Goal: Information Seeking & Learning: Compare options

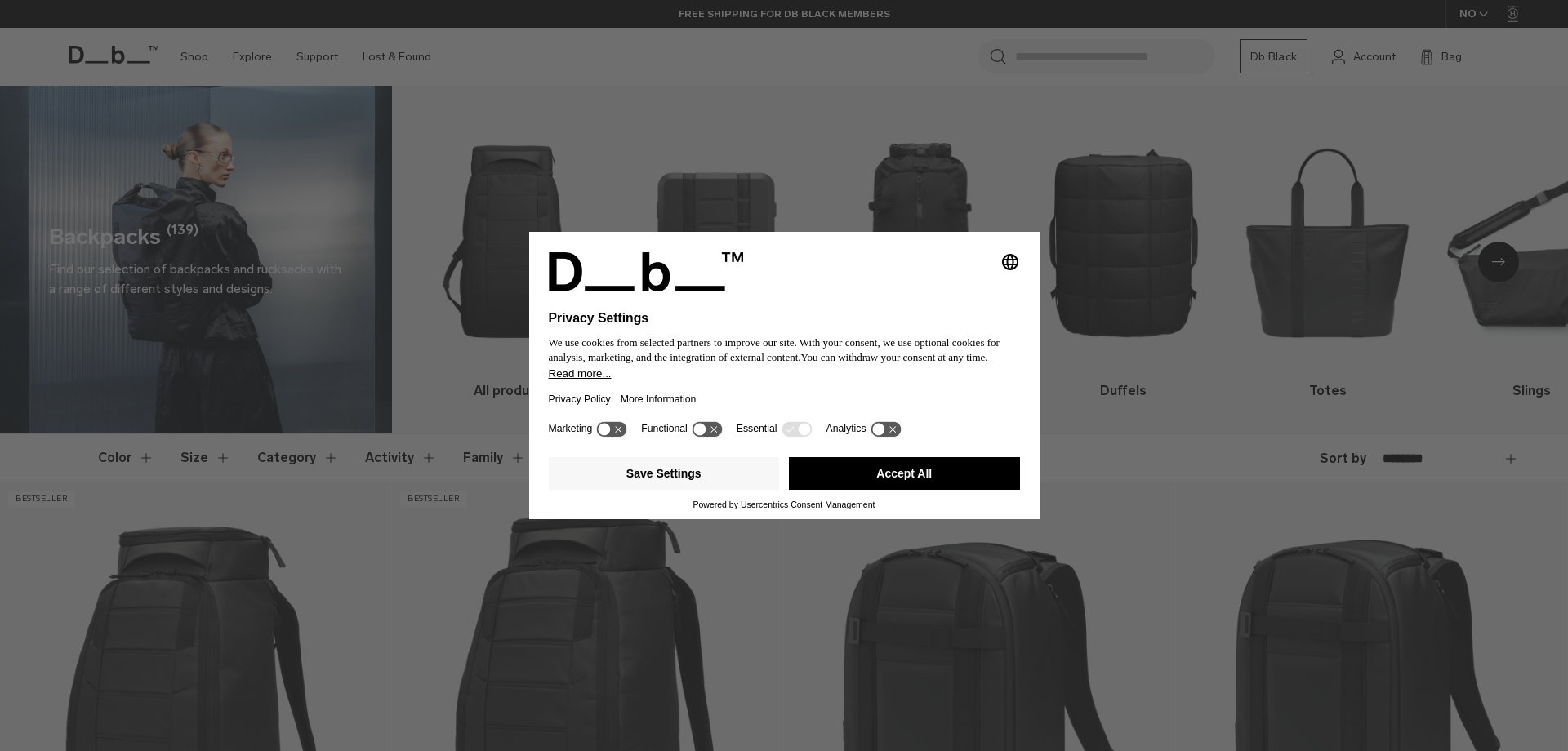
click at [904, 464] on button "Accept All" at bounding box center [904, 473] width 231 height 32
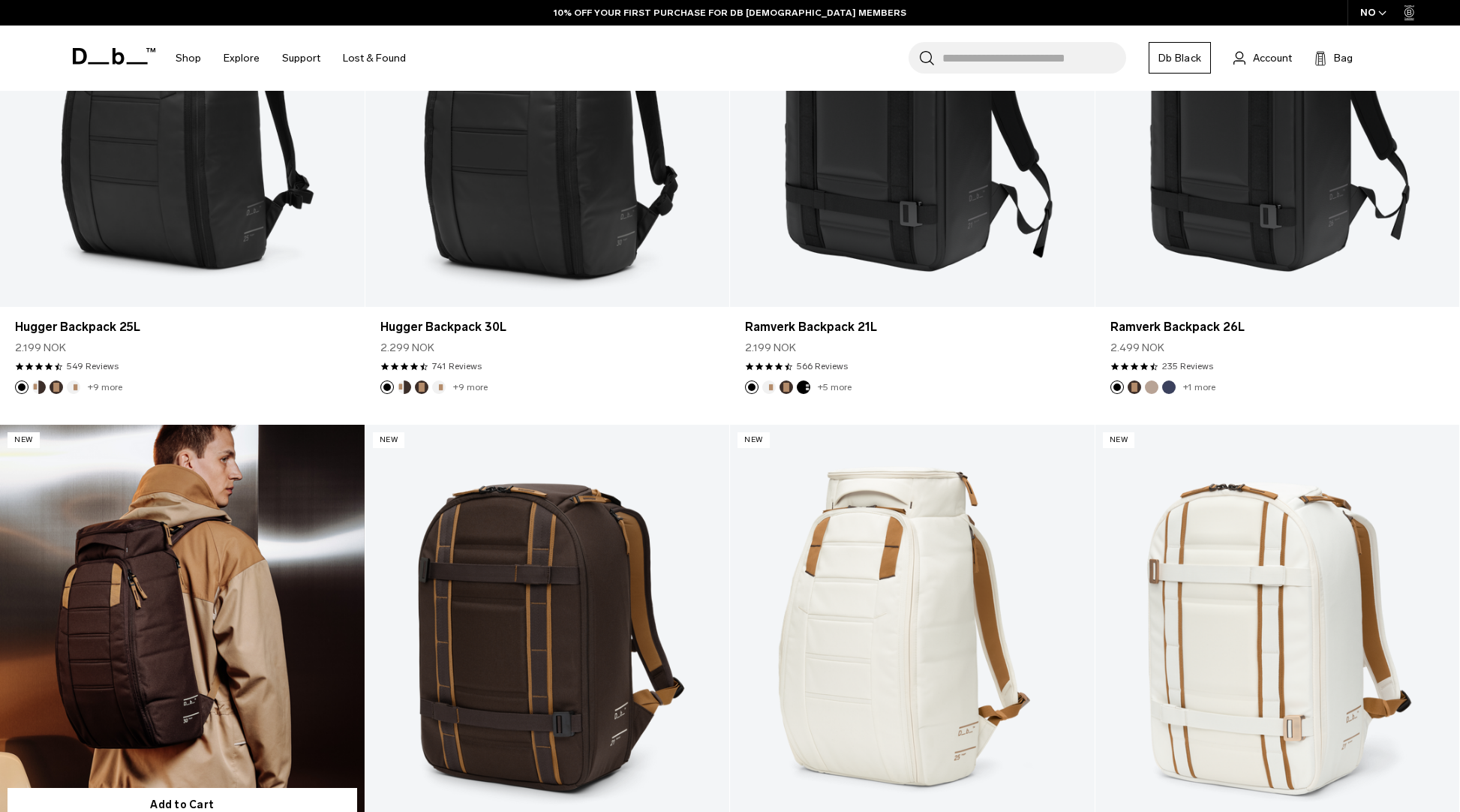
scroll to position [385, 0]
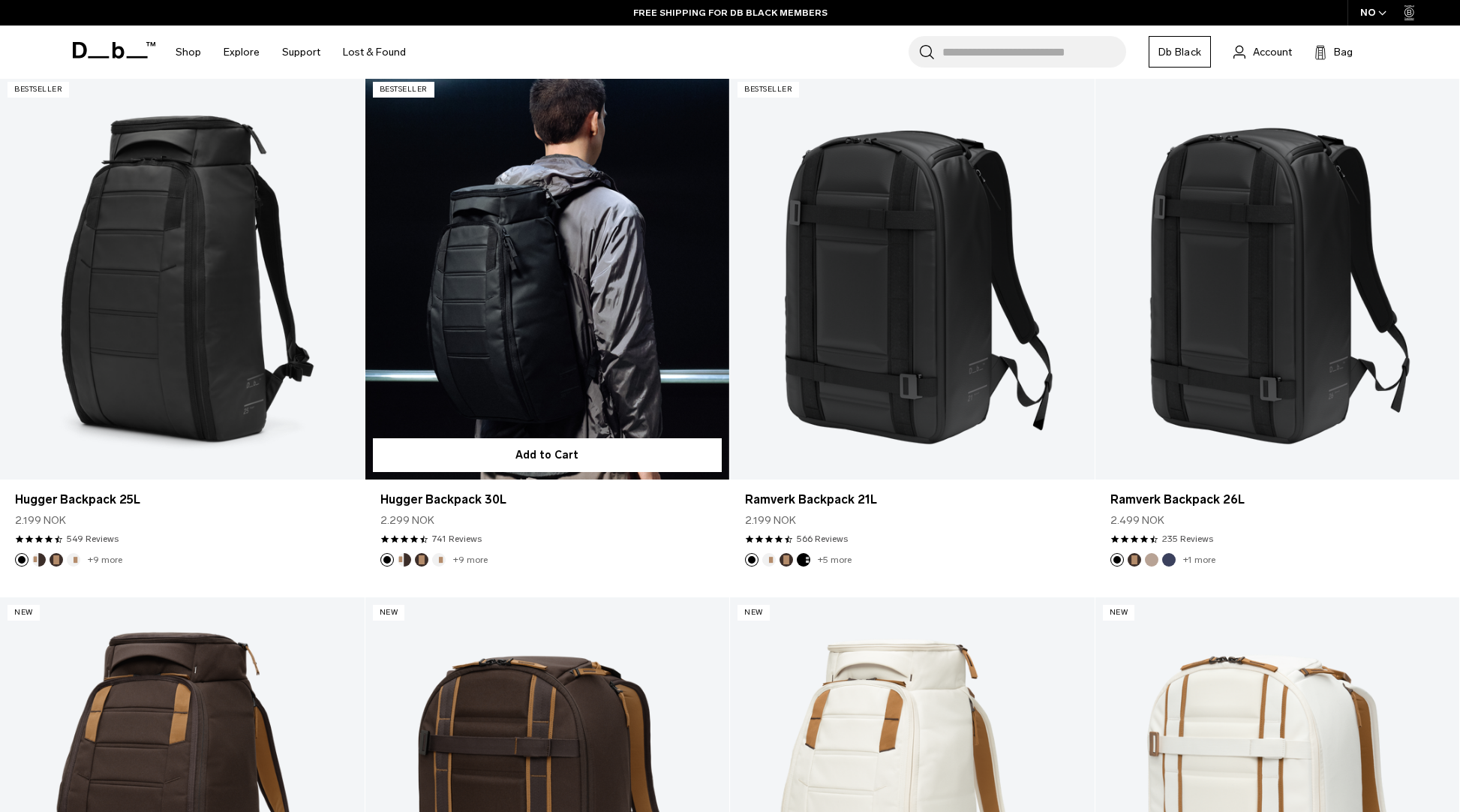
click at [518, 388] on link "Hugger Backpack 30L" at bounding box center [548, 275] width 365 height 404
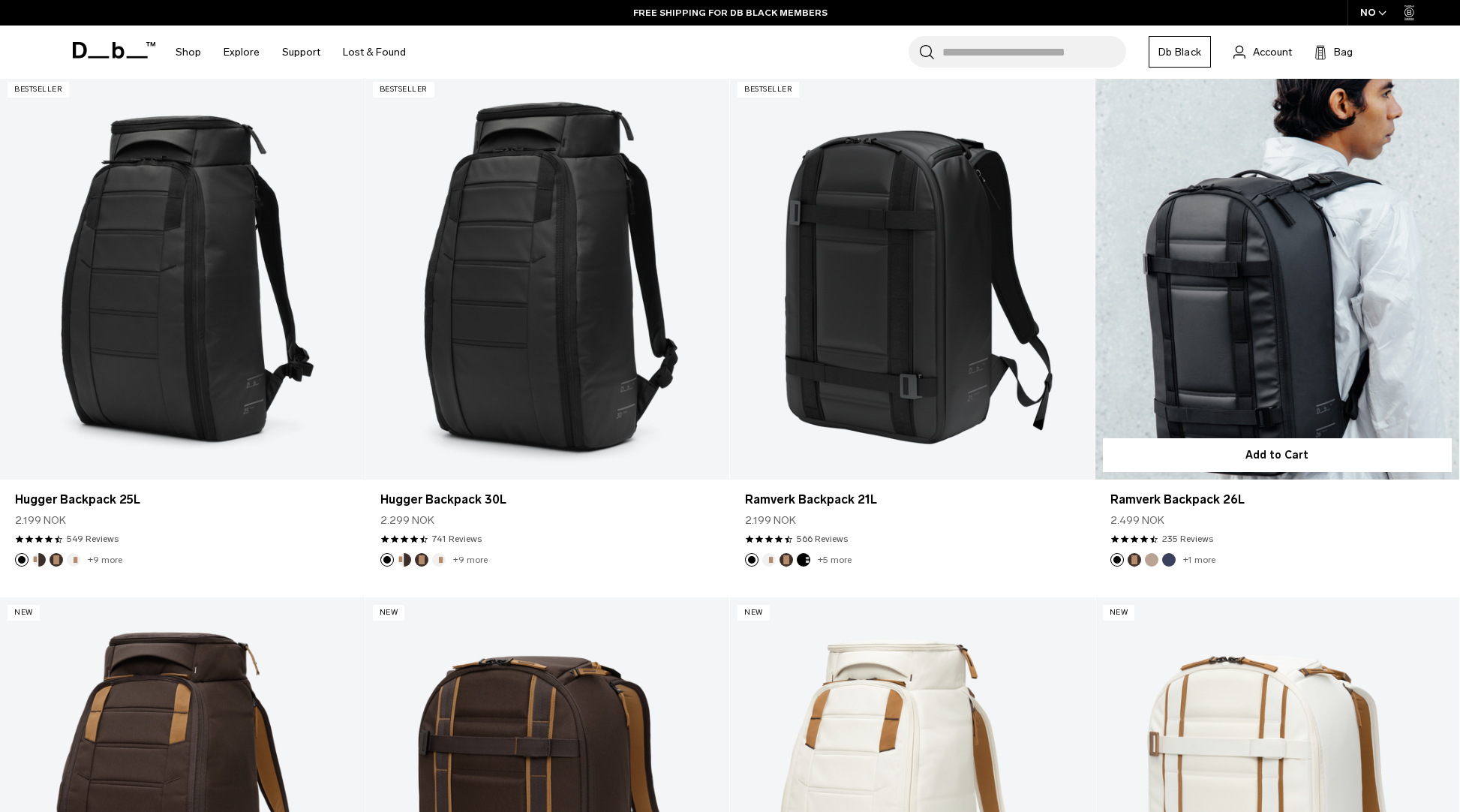
click at [1238, 284] on link "Ramverk Backpack 26L" at bounding box center [1278, 275] width 365 height 404
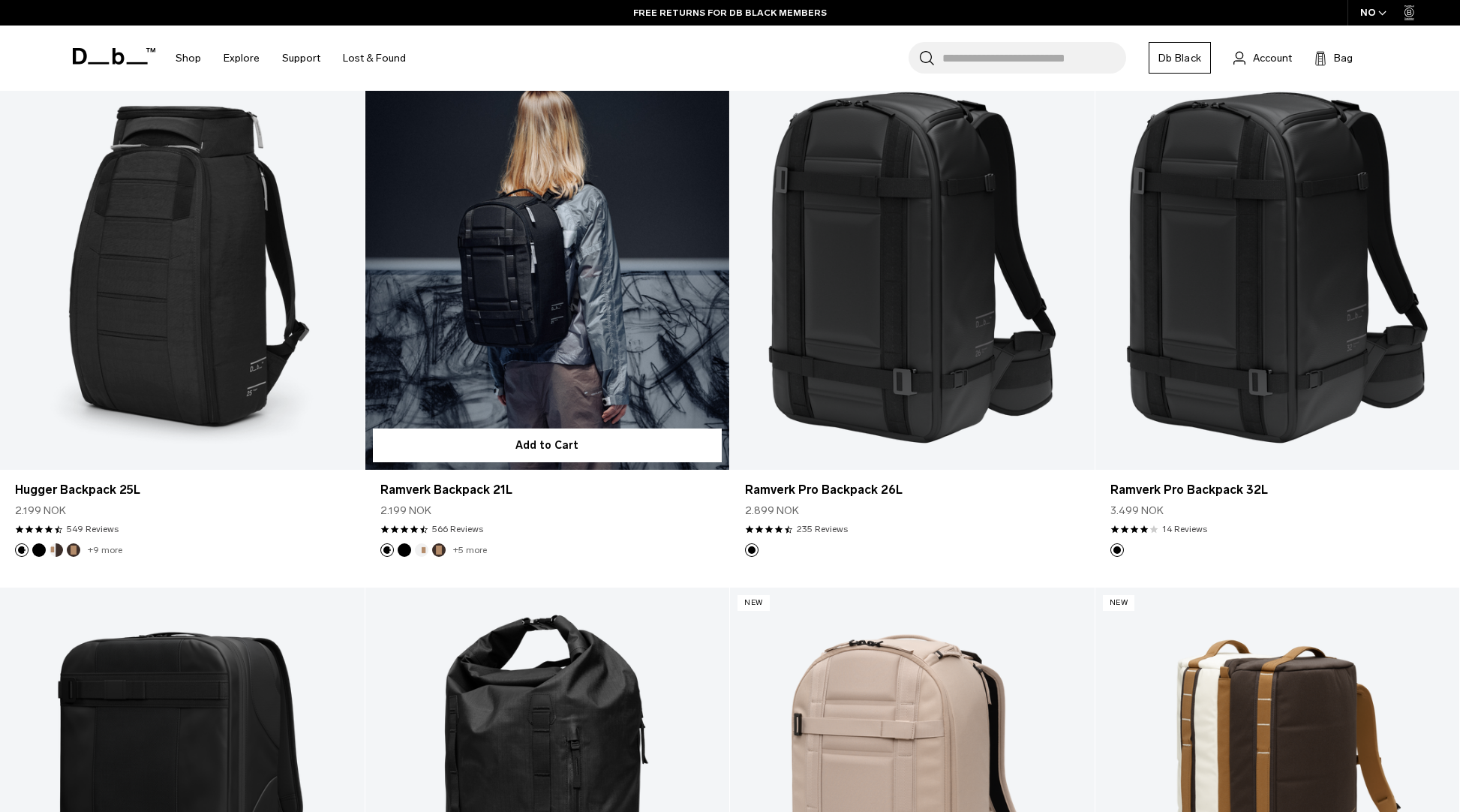
scroll to position [1963, 0]
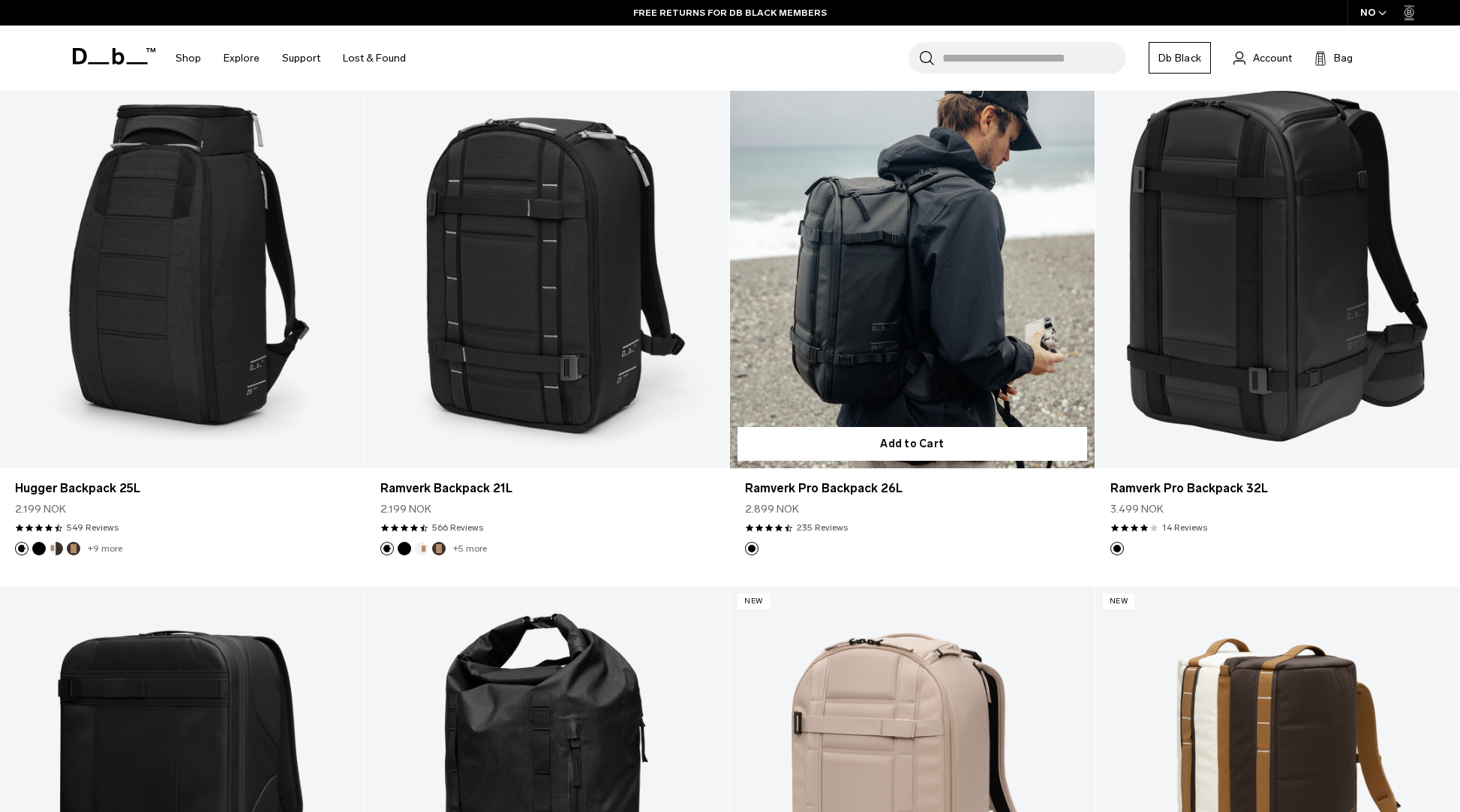
click at [930, 277] on link "Ramverk Pro Backpack 26L" at bounding box center [913, 265] width 365 height 404
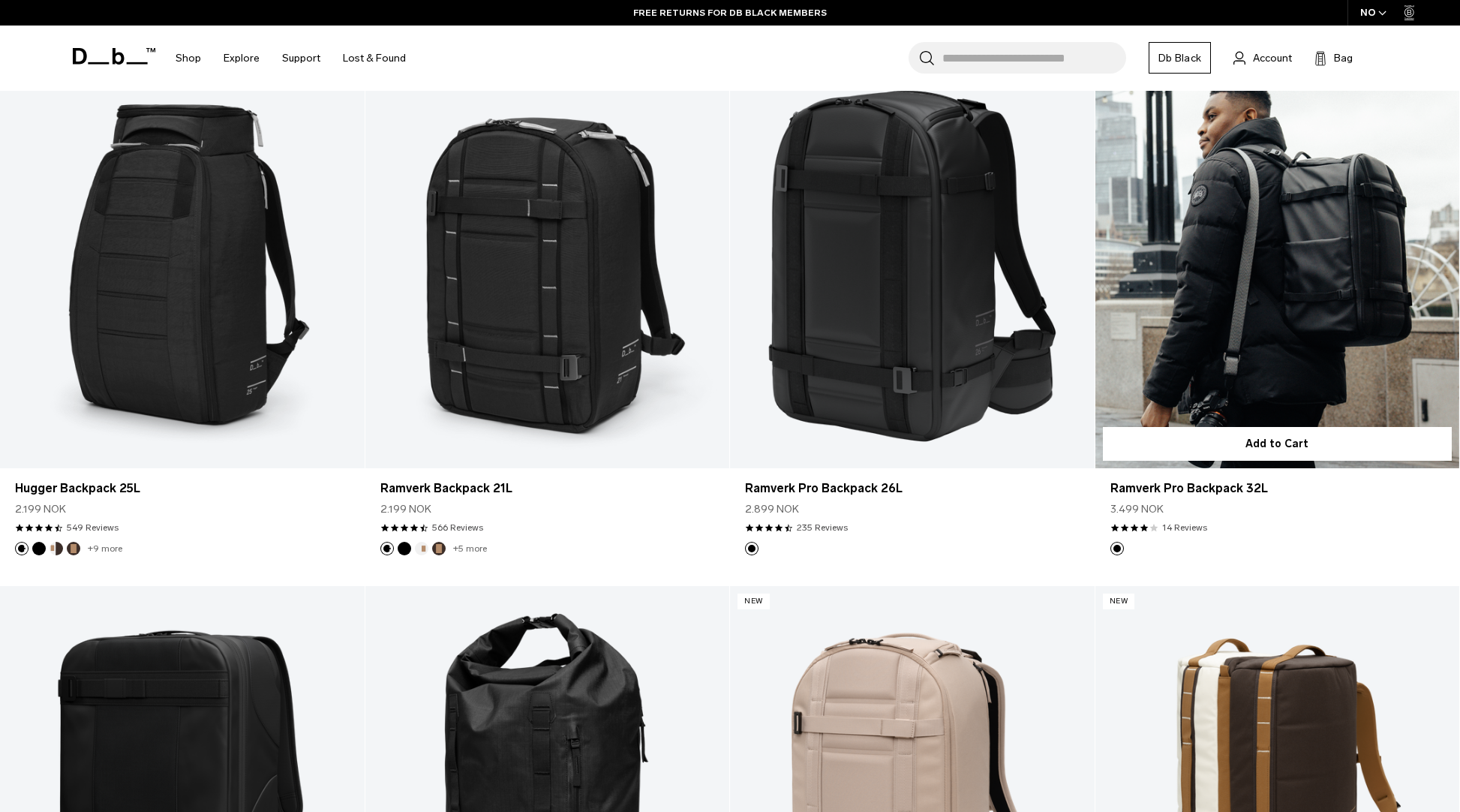
click at [1327, 268] on link "Ramverk Pro Backpack 32L" at bounding box center [1278, 265] width 365 height 404
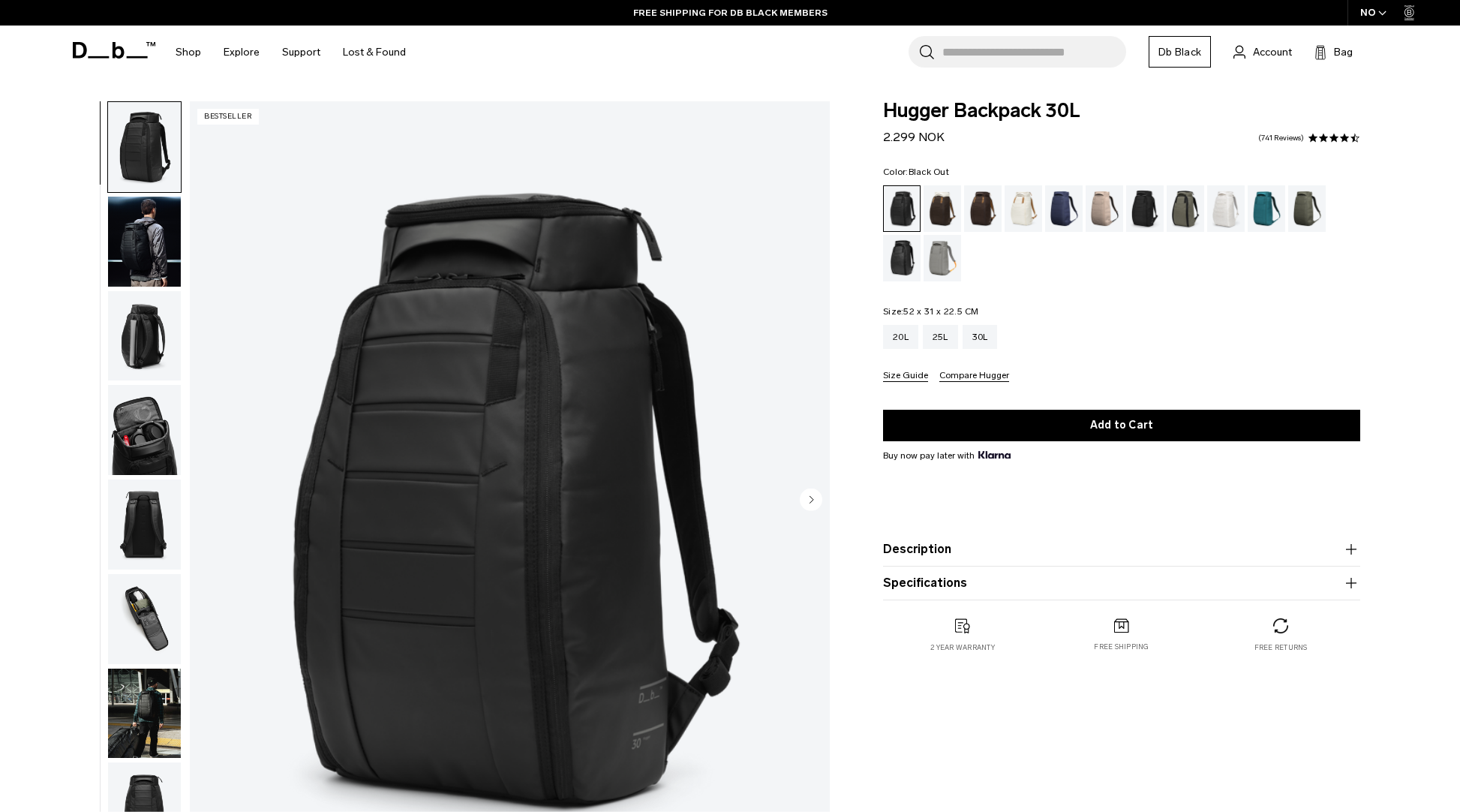
click at [148, 443] on img "button" at bounding box center [144, 430] width 73 height 90
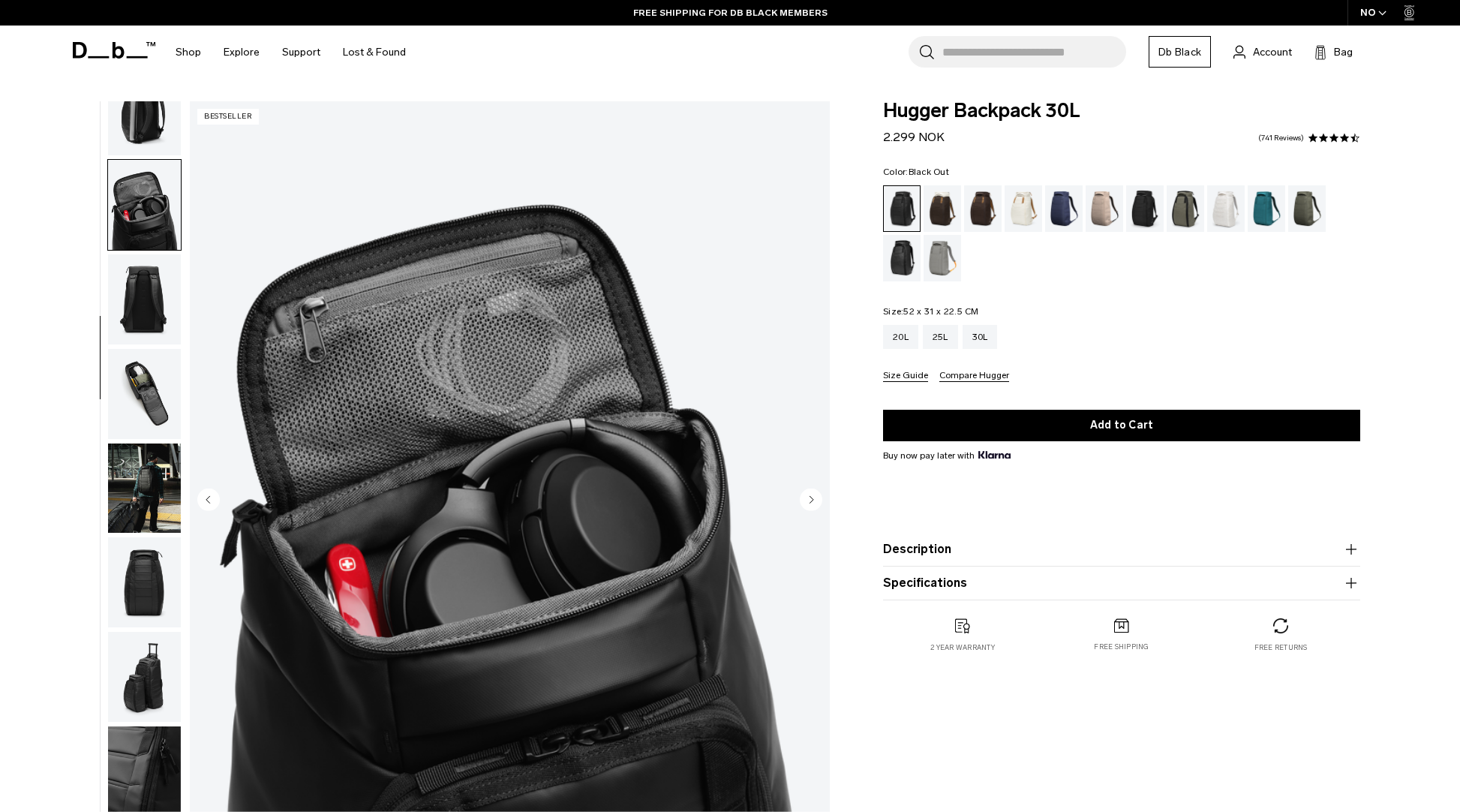
scroll to position [247, 0]
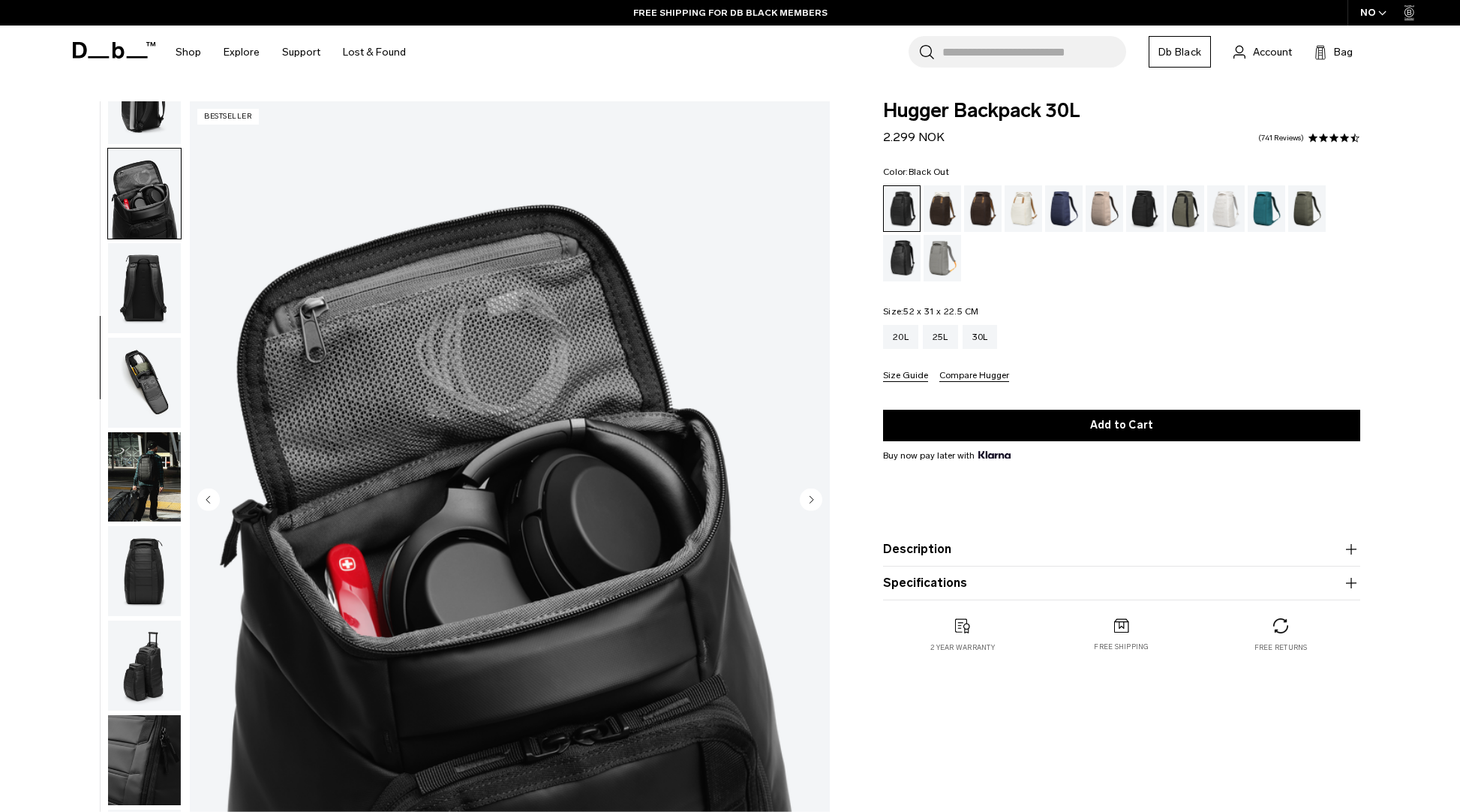
click at [147, 471] on img "button" at bounding box center [144, 477] width 73 height 90
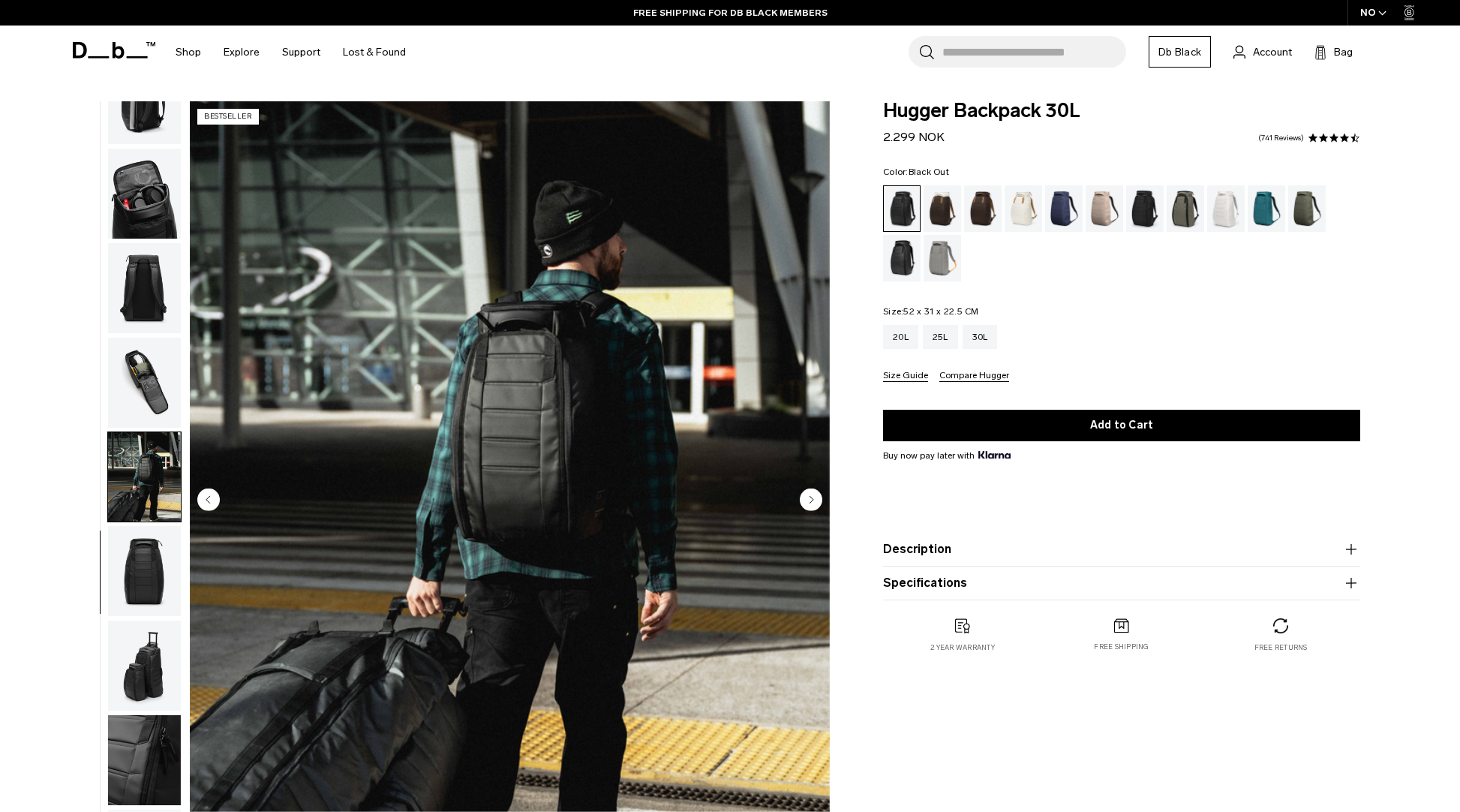
scroll to position [248, 0]
click at [155, 345] on img "button" at bounding box center [144, 382] width 73 height 90
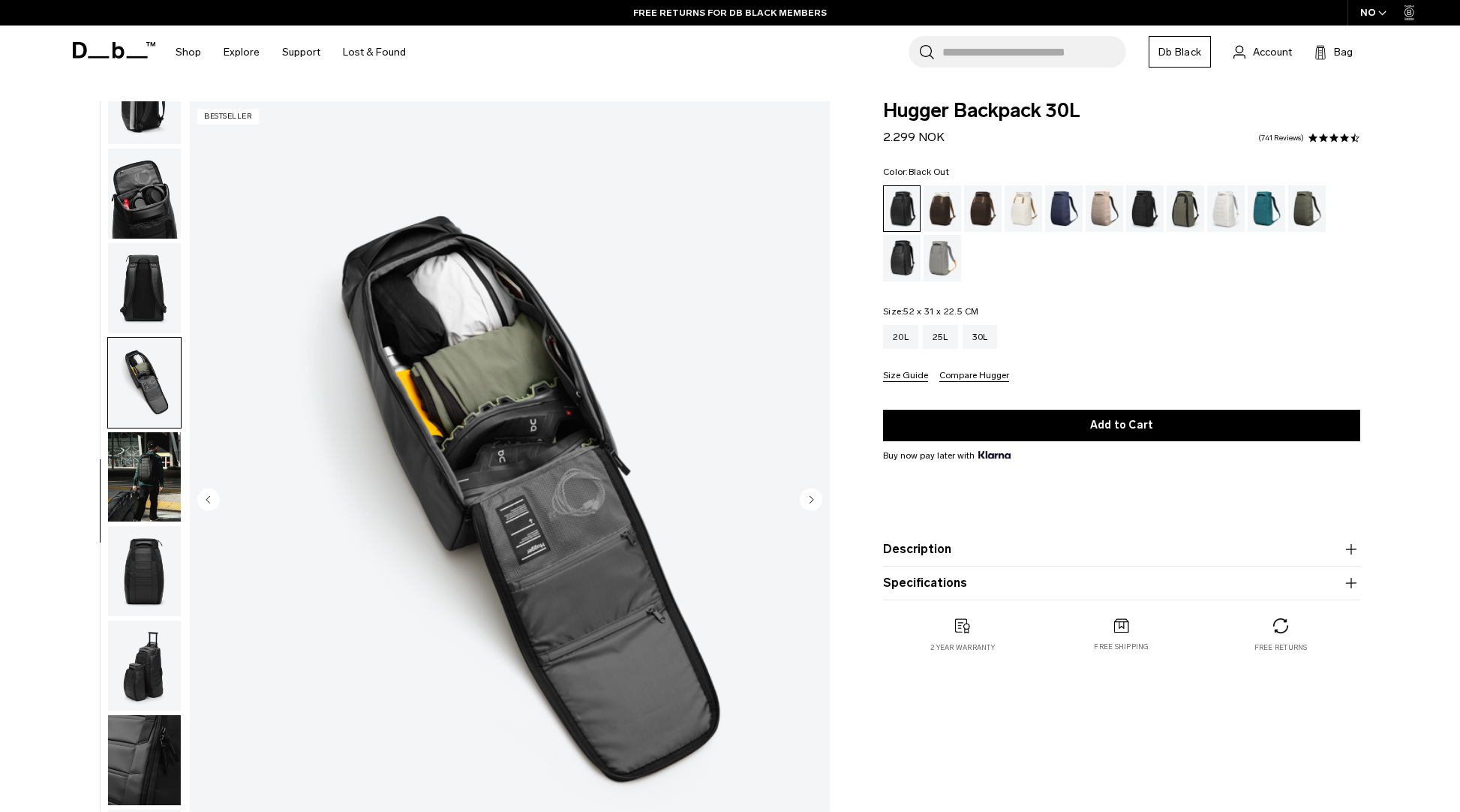
drag, startPoint x: 133, startPoint y: 464, endPoint x: 131, endPoint y: 535, distance: 71.0
click at [133, 464] on img "button" at bounding box center [144, 477] width 73 height 90
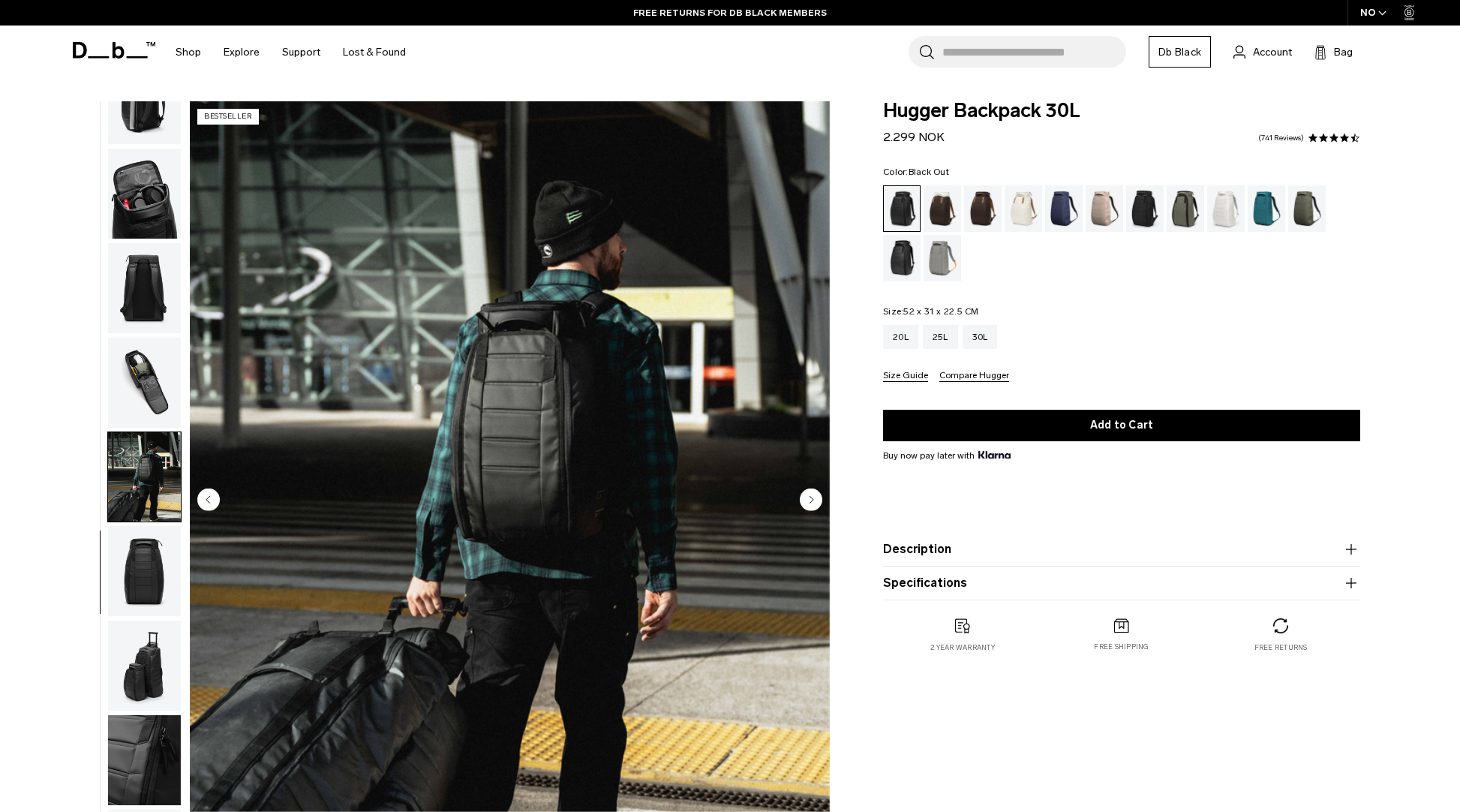
click at [131, 543] on img "button" at bounding box center [144, 571] width 73 height 90
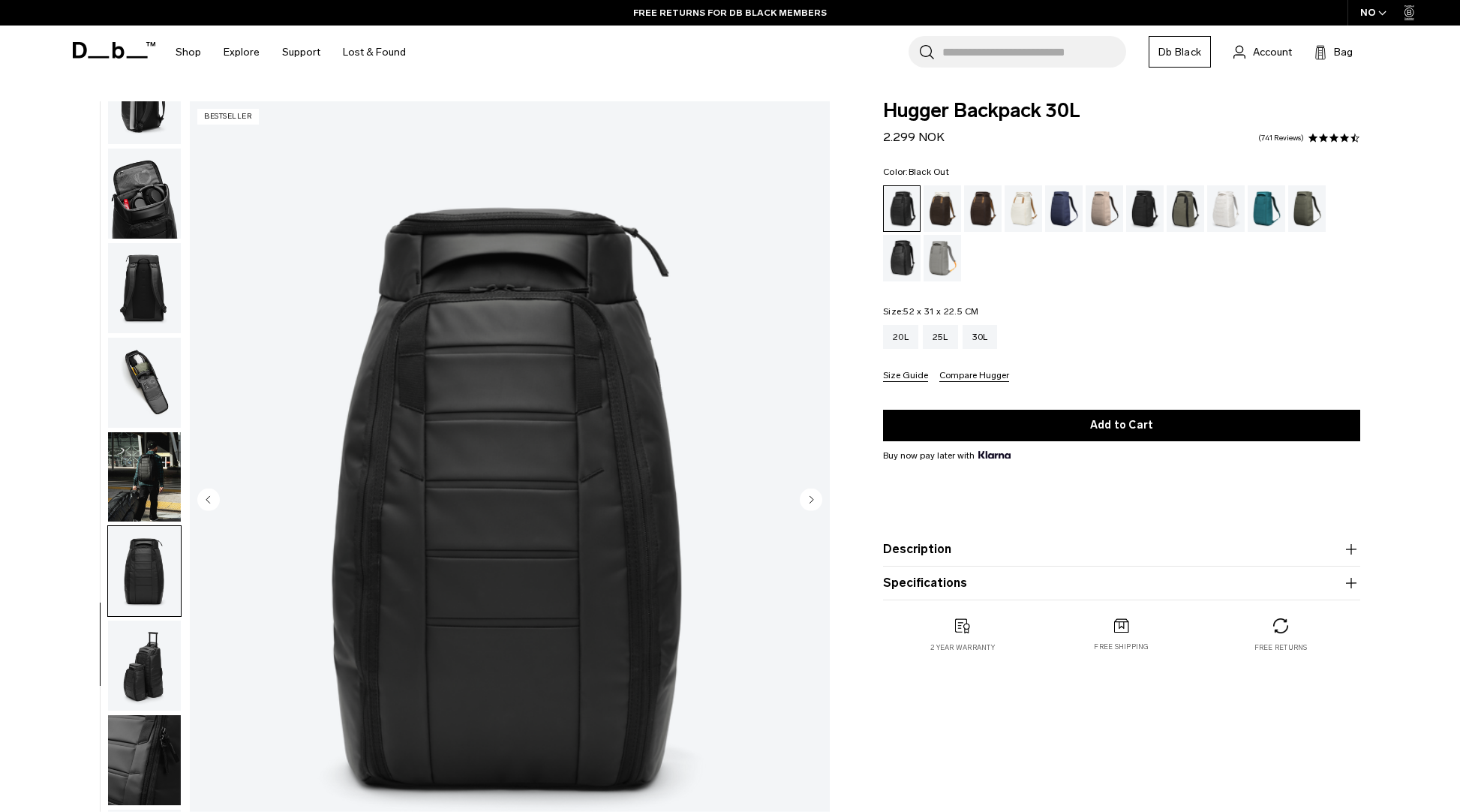
click at [140, 660] on img "button" at bounding box center [144, 665] width 73 height 90
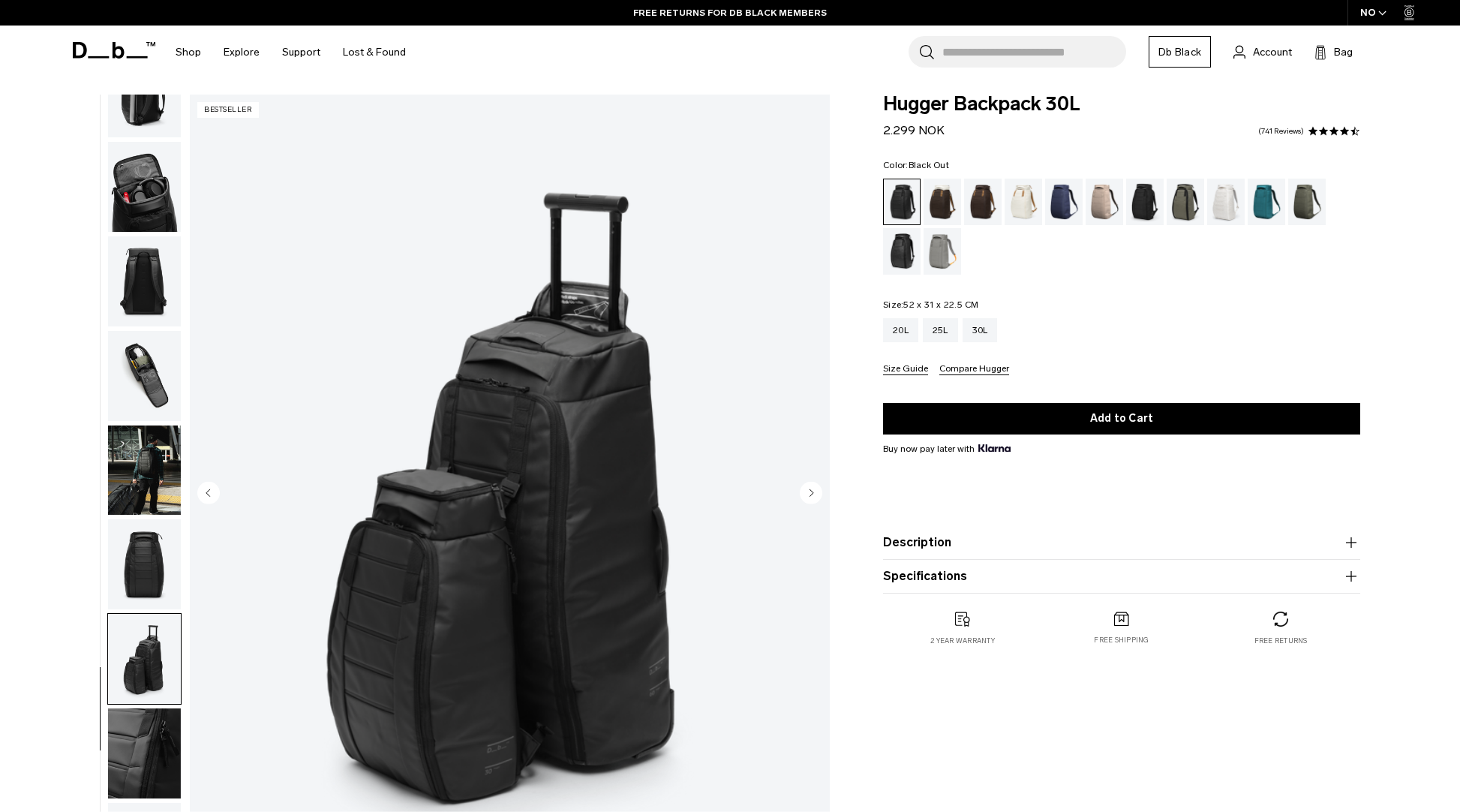
scroll to position [17, 0]
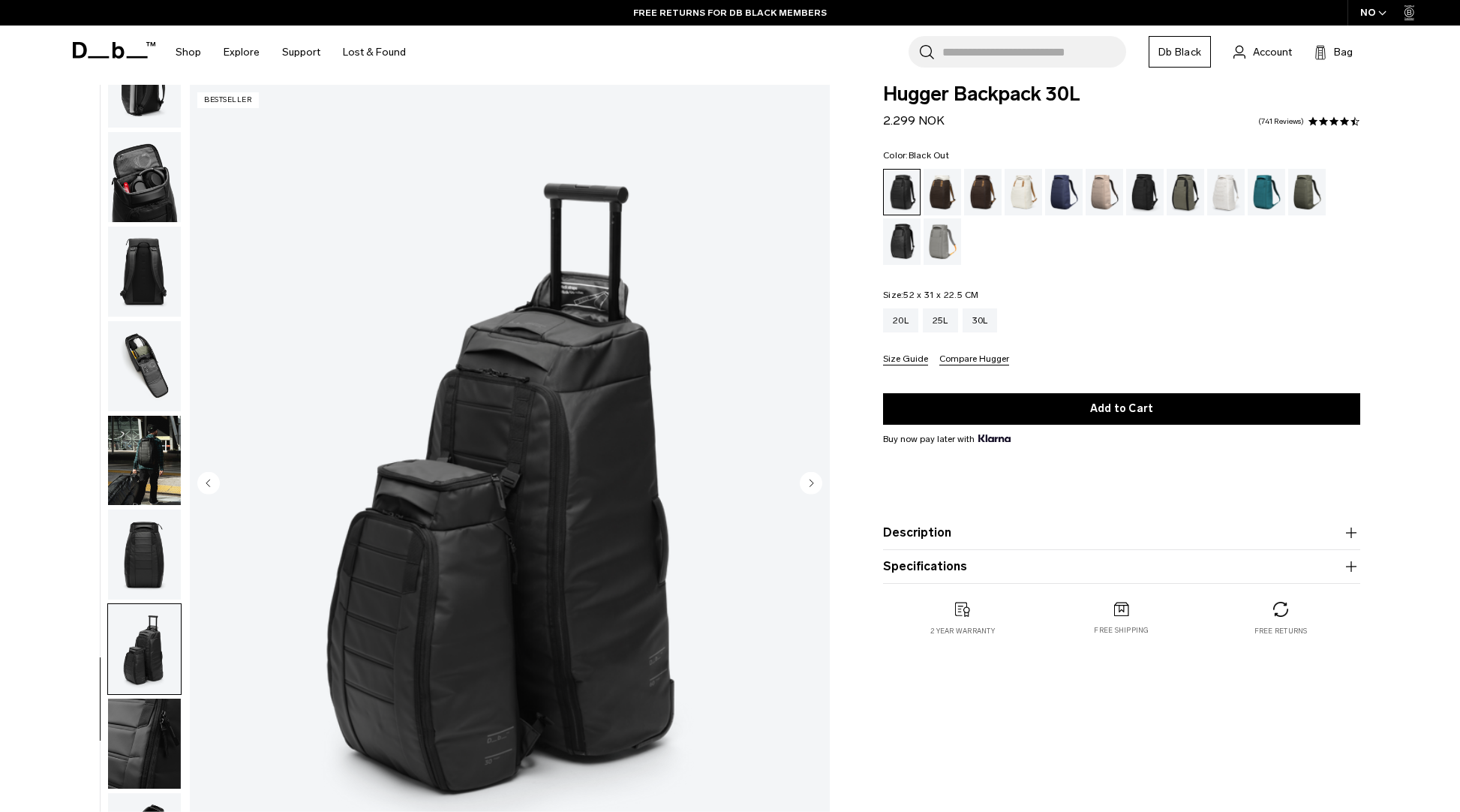
click at [141, 693] on ul at bounding box center [145, 484] width 74 height 799
click at [141, 720] on img "button" at bounding box center [144, 744] width 73 height 90
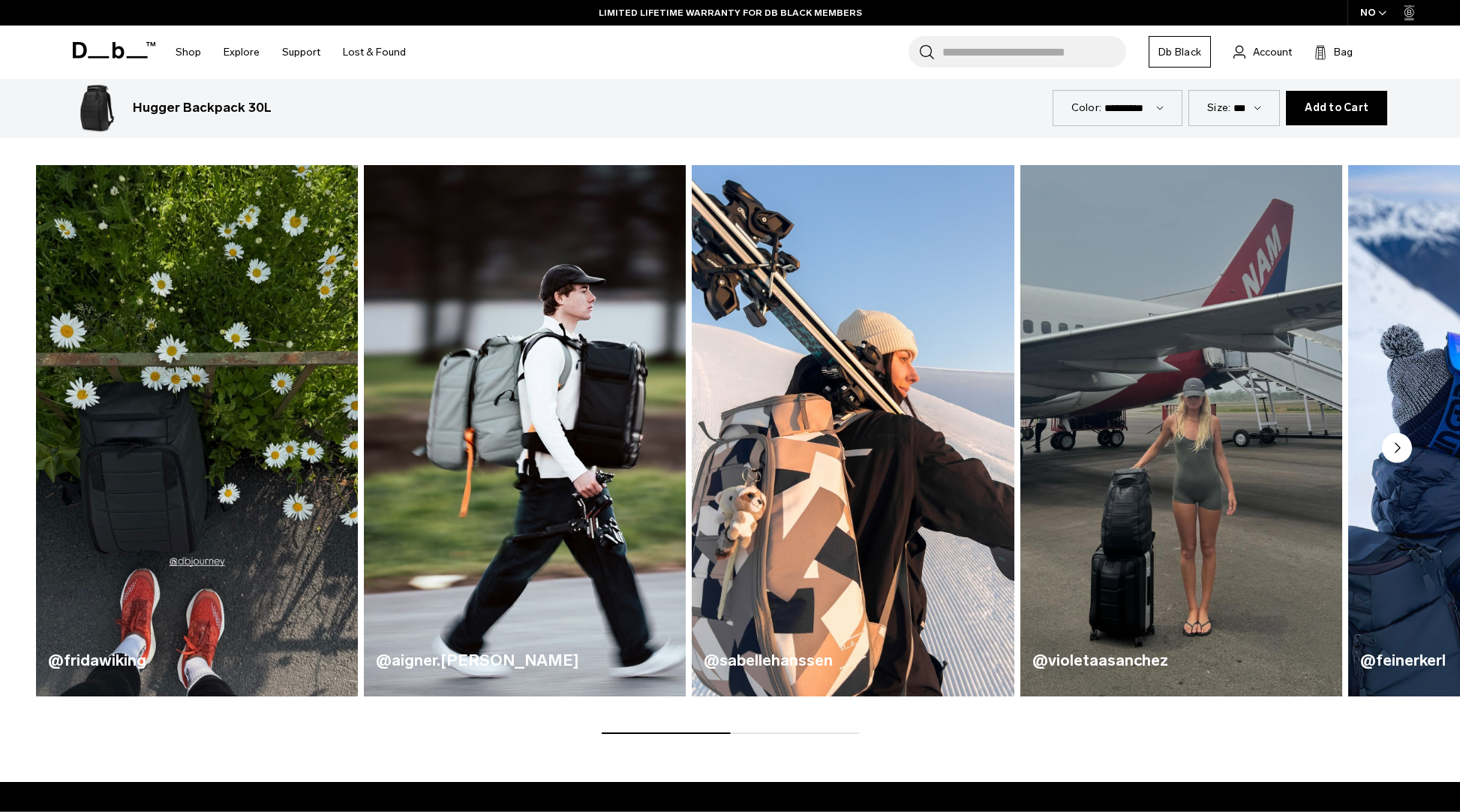
scroll to position [488, 0]
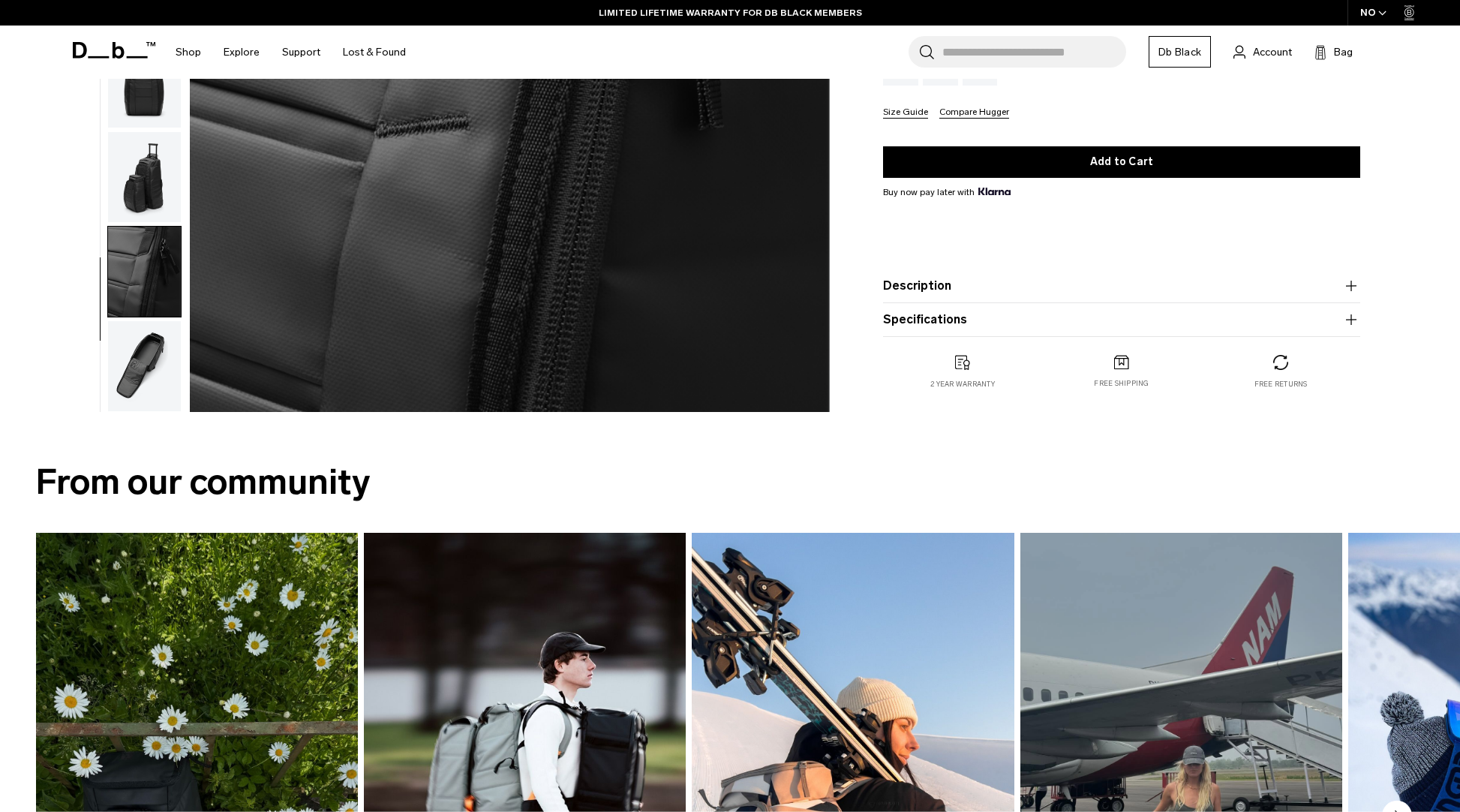
click at [146, 385] on img "button" at bounding box center [144, 366] width 73 height 90
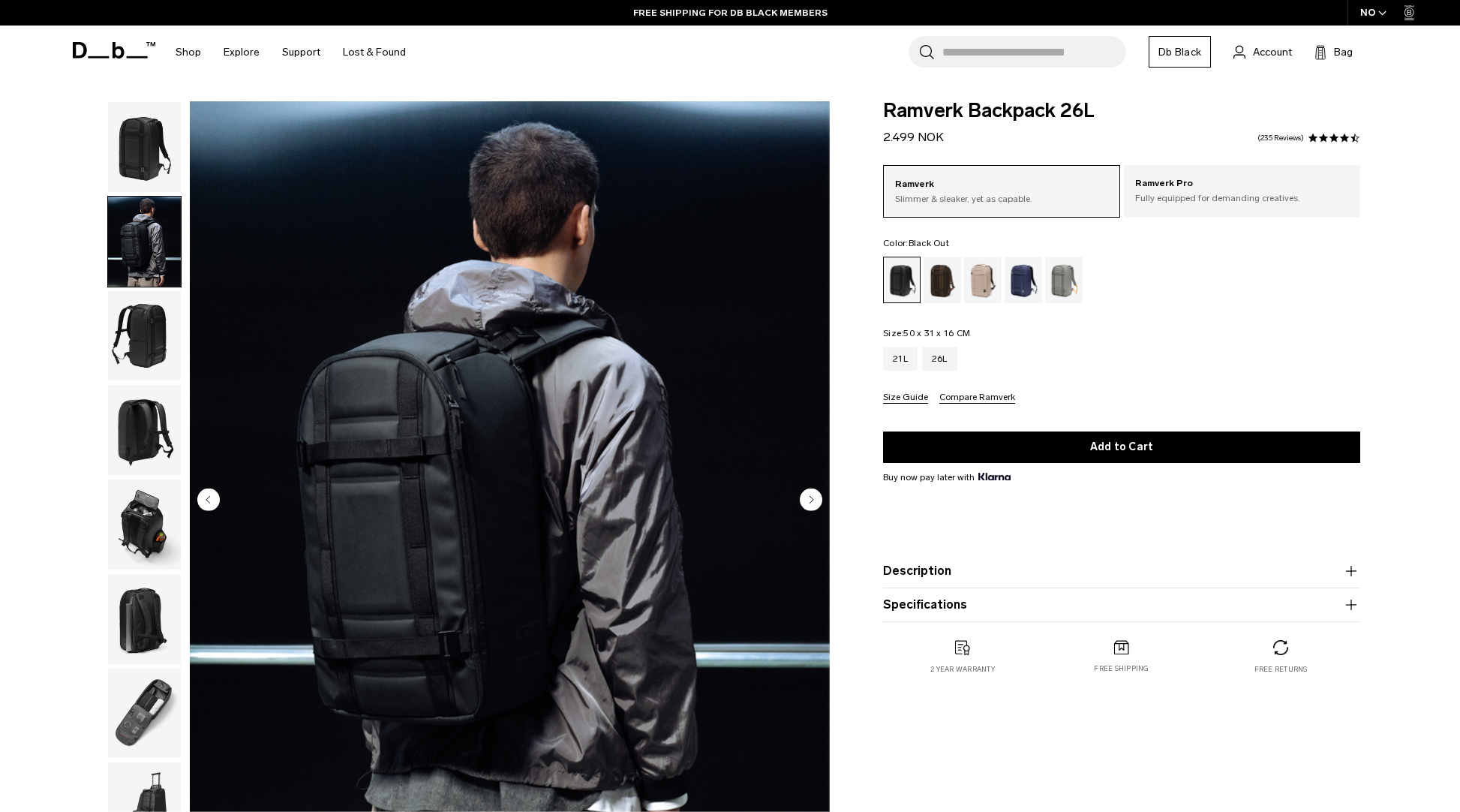
click at [140, 330] on img "button" at bounding box center [144, 336] width 73 height 90
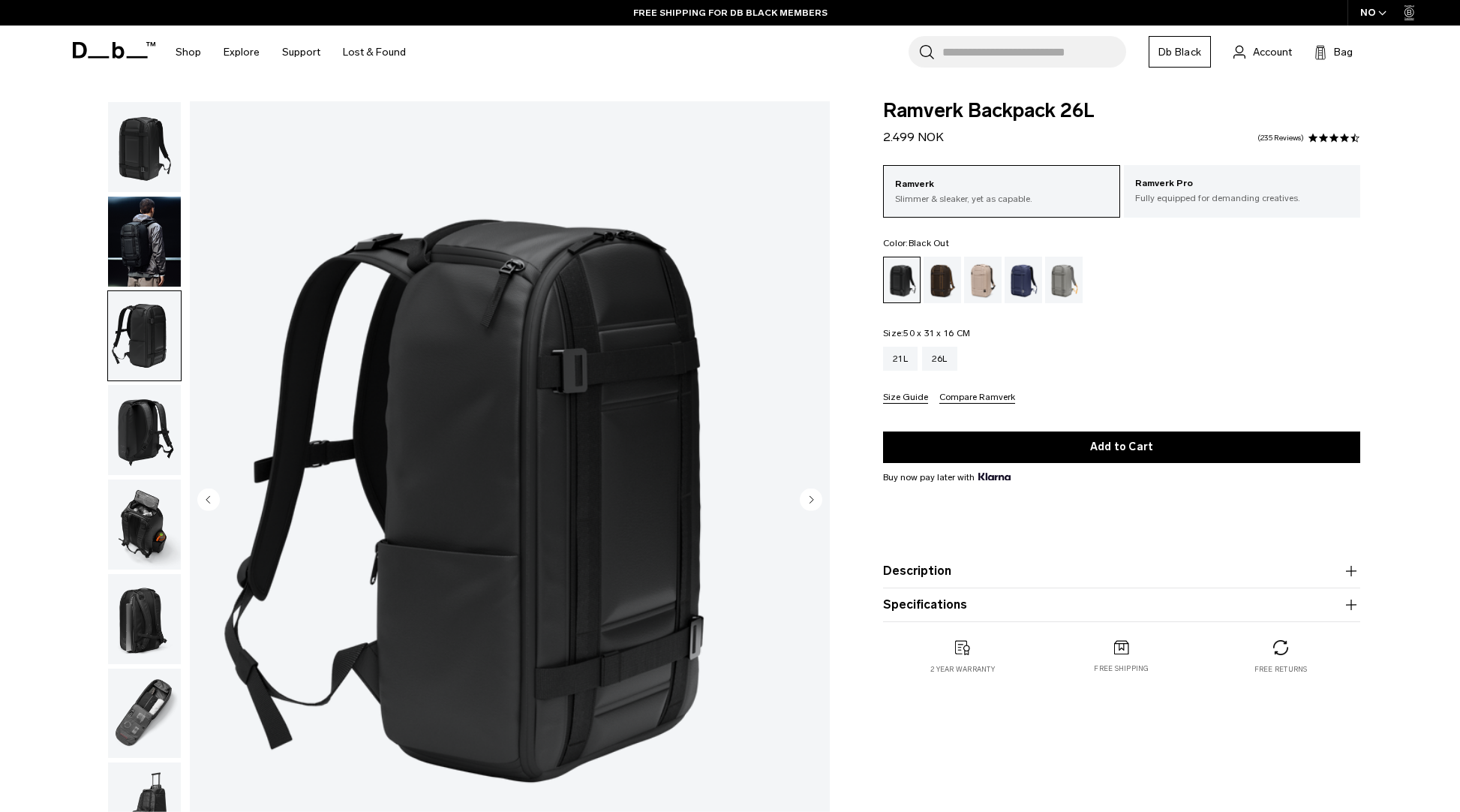
click at [141, 443] on img "button" at bounding box center [144, 430] width 73 height 90
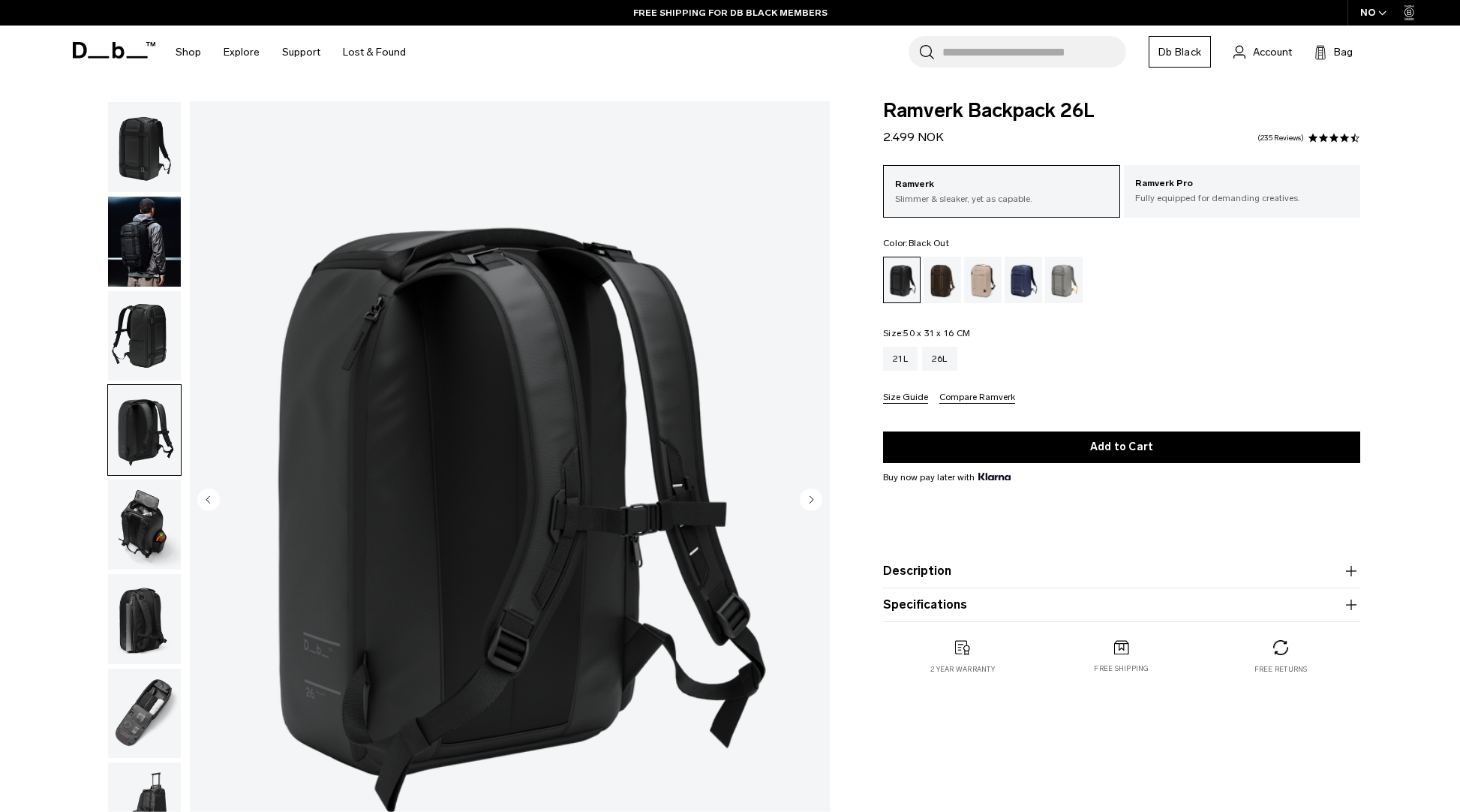
click at [137, 516] on img "button" at bounding box center [144, 524] width 73 height 90
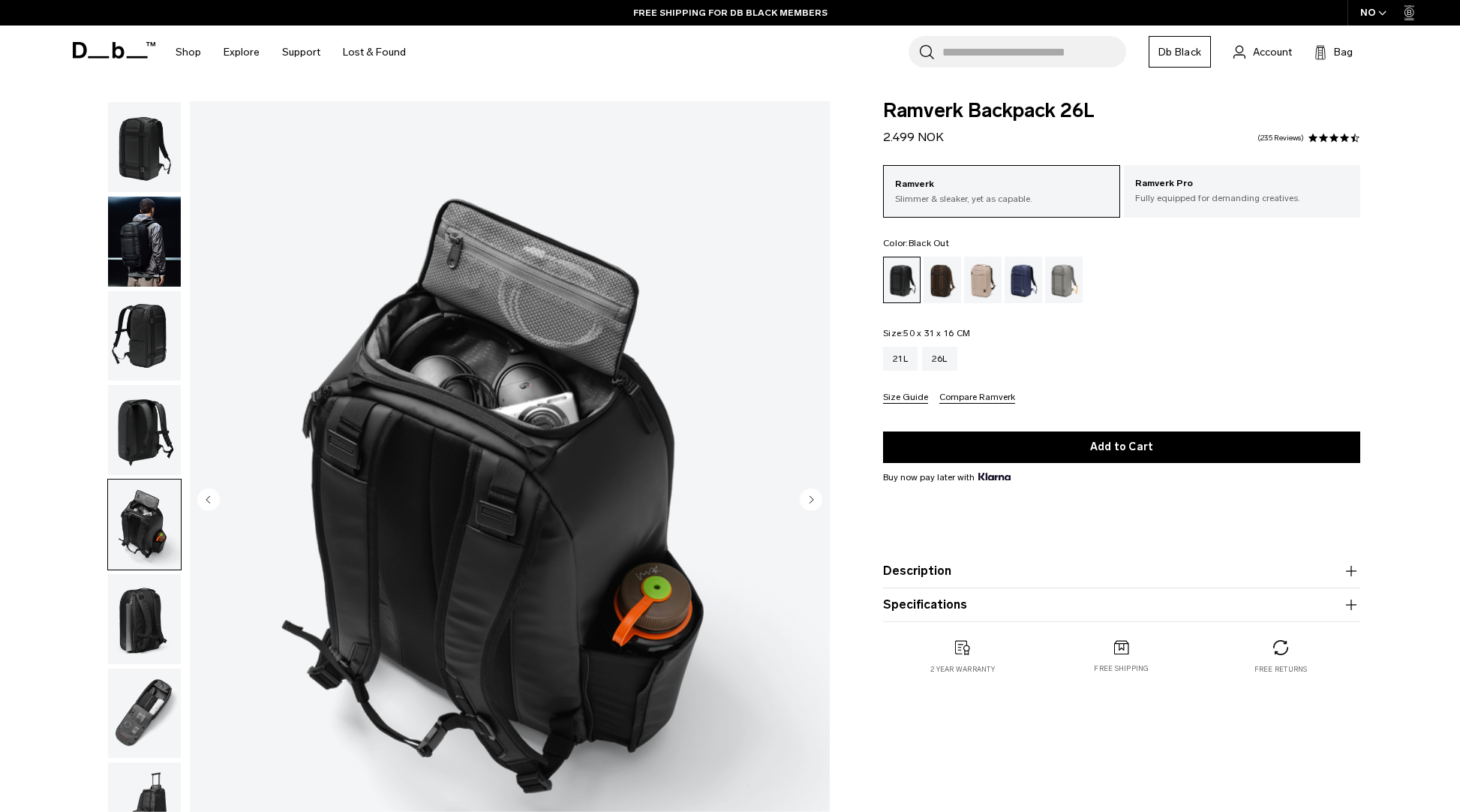
click at [141, 580] on img "button" at bounding box center [144, 618] width 73 height 90
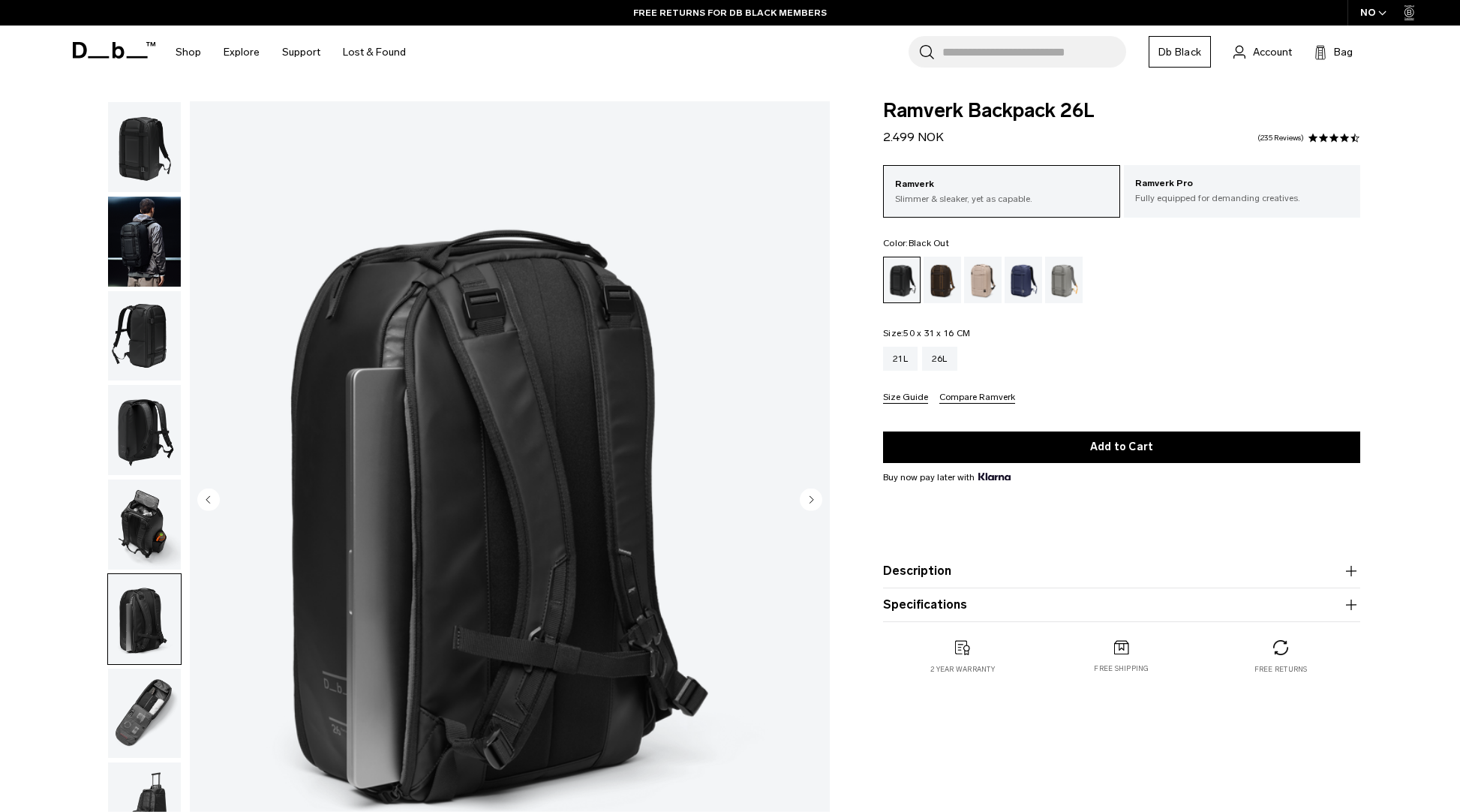
click at [132, 644] on img "button" at bounding box center [144, 618] width 73 height 90
click at [138, 676] on img "button" at bounding box center [144, 713] width 73 height 90
